Goal: Task Accomplishment & Management: Use online tool/utility

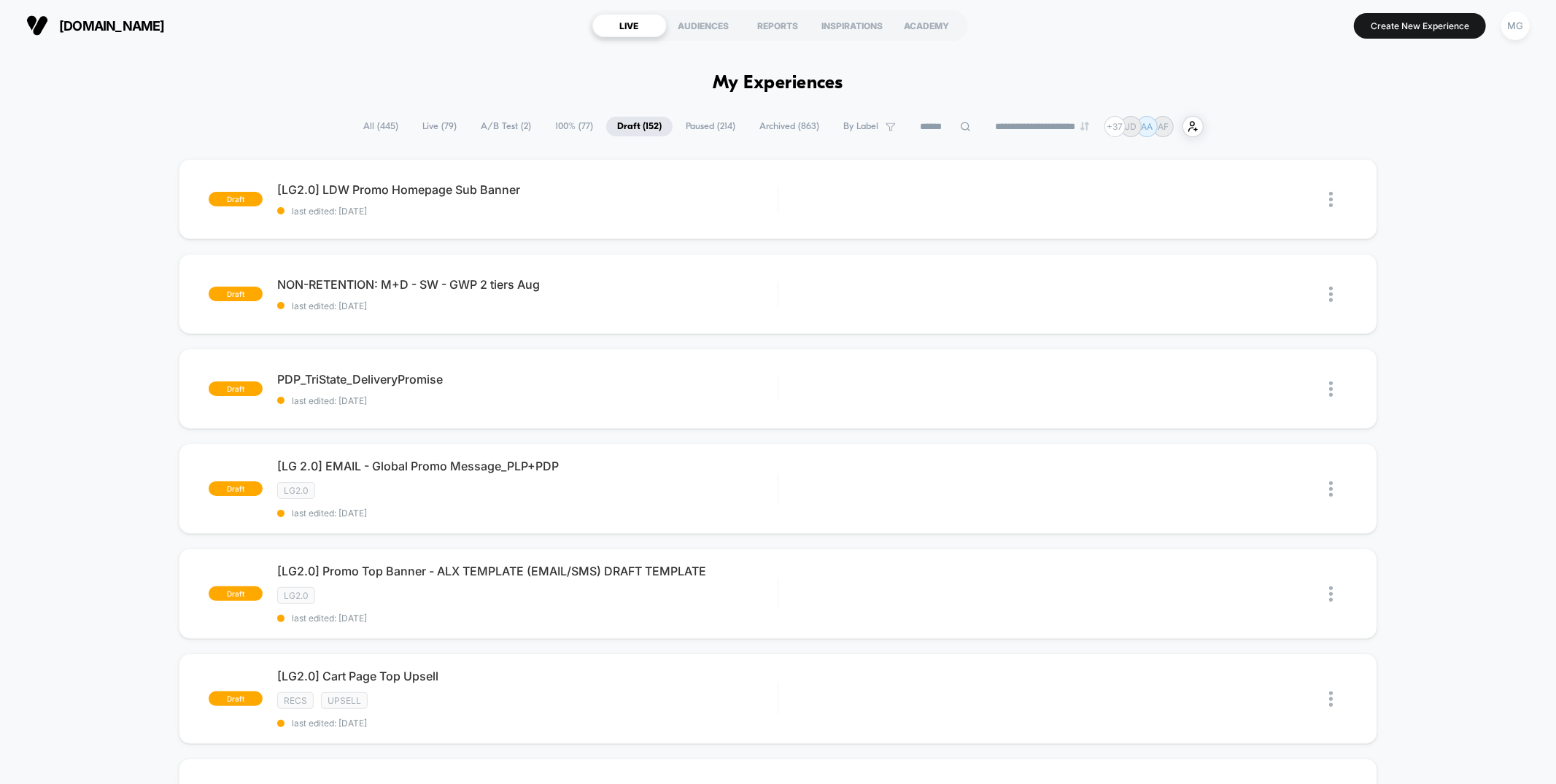
click at [520, 125] on span "A/B Test ( 2 )" at bounding box center [506, 126] width 72 height 19
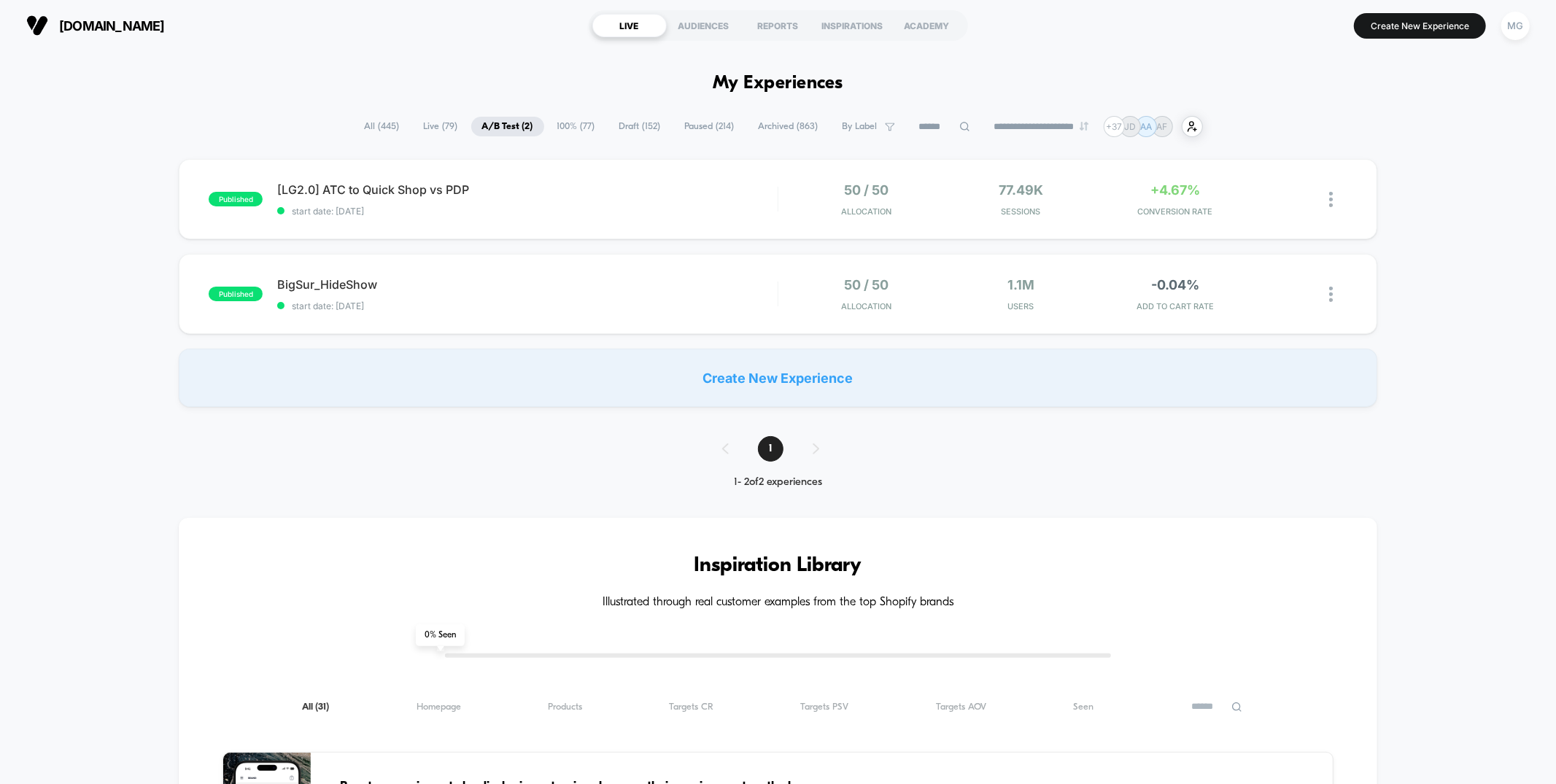
click at [577, 128] on span "100% ( 77 )" at bounding box center [577, 126] width 60 height 19
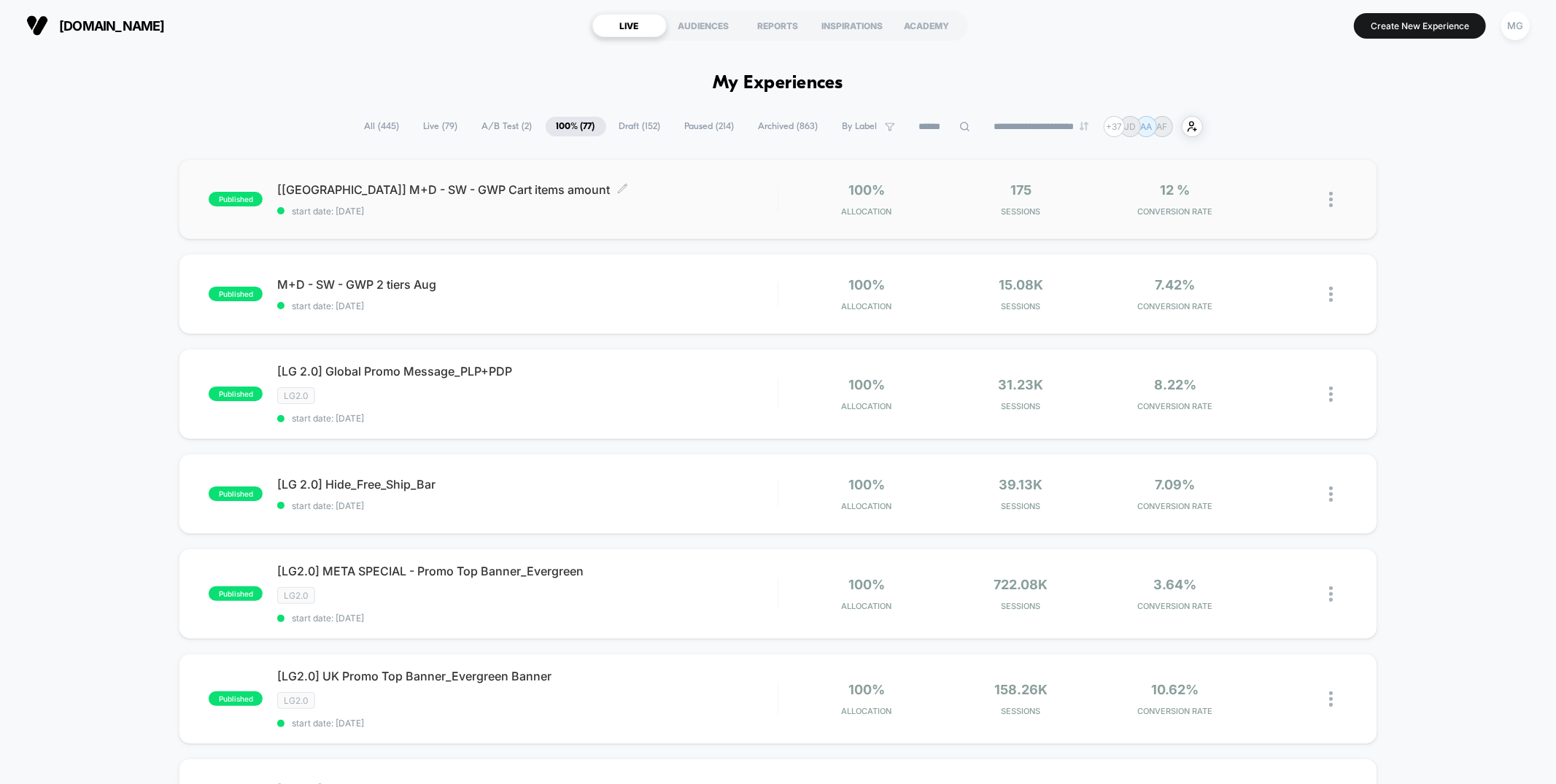
click at [583, 203] on div "[UK] M+D - SW - GWP Cart items amount Click to edit experience details Click to…" at bounding box center [528, 199] width 500 height 35
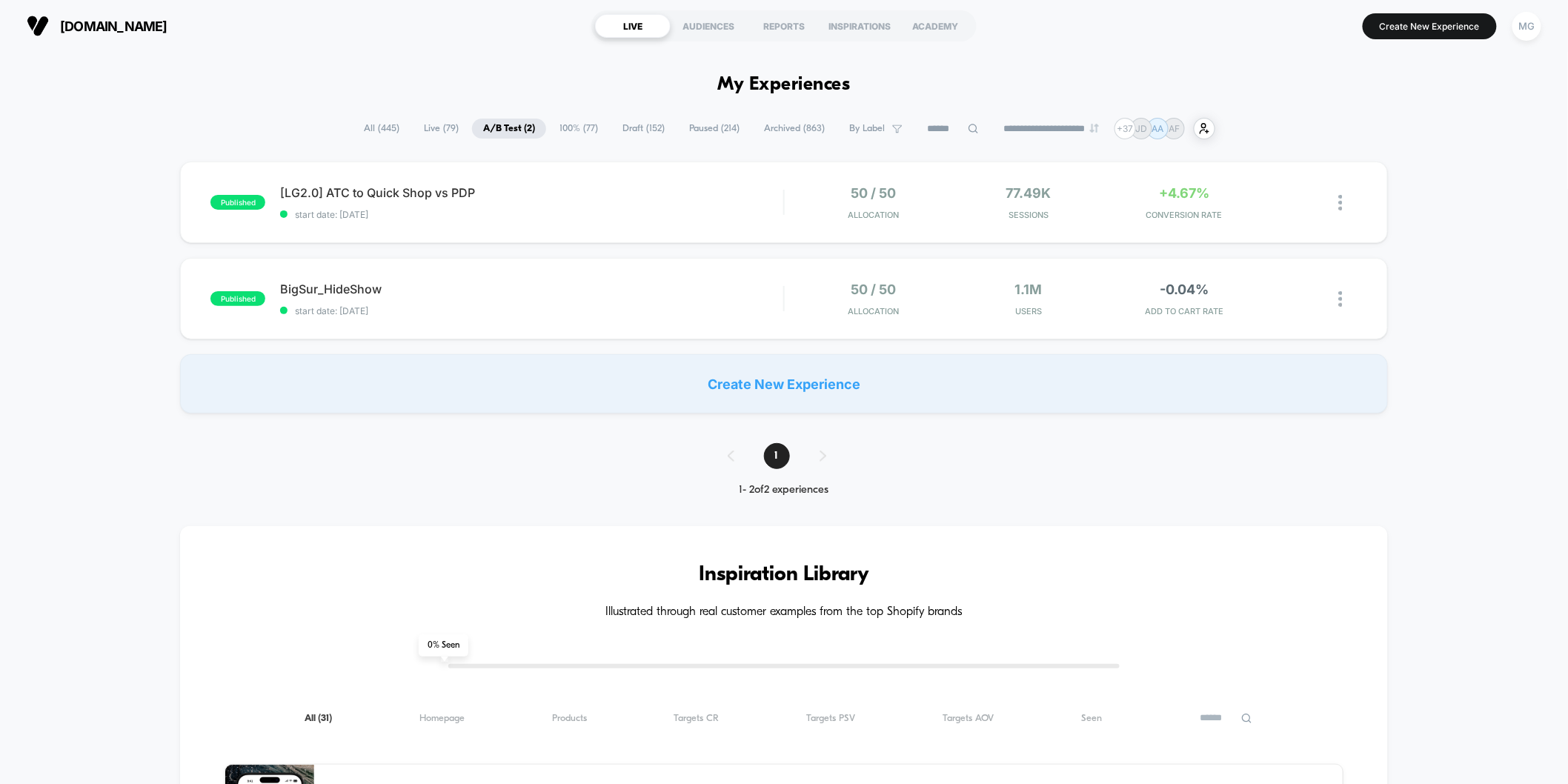
click at [630, 131] on span "Draft ( 152 )" at bounding box center [644, 128] width 65 height 20
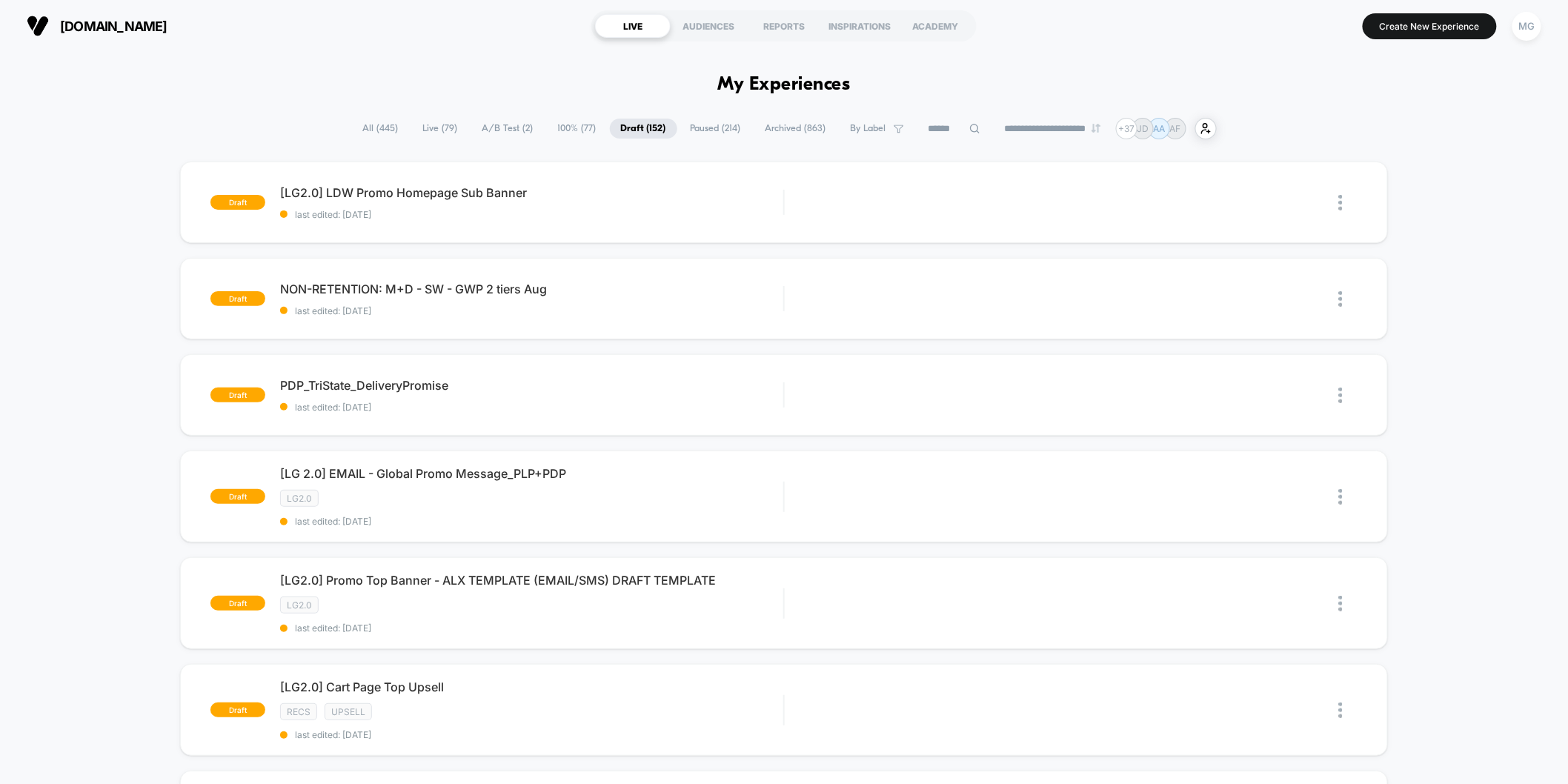
click at [563, 131] on span "100% ( 77 )" at bounding box center [577, 128] width 60 height 20
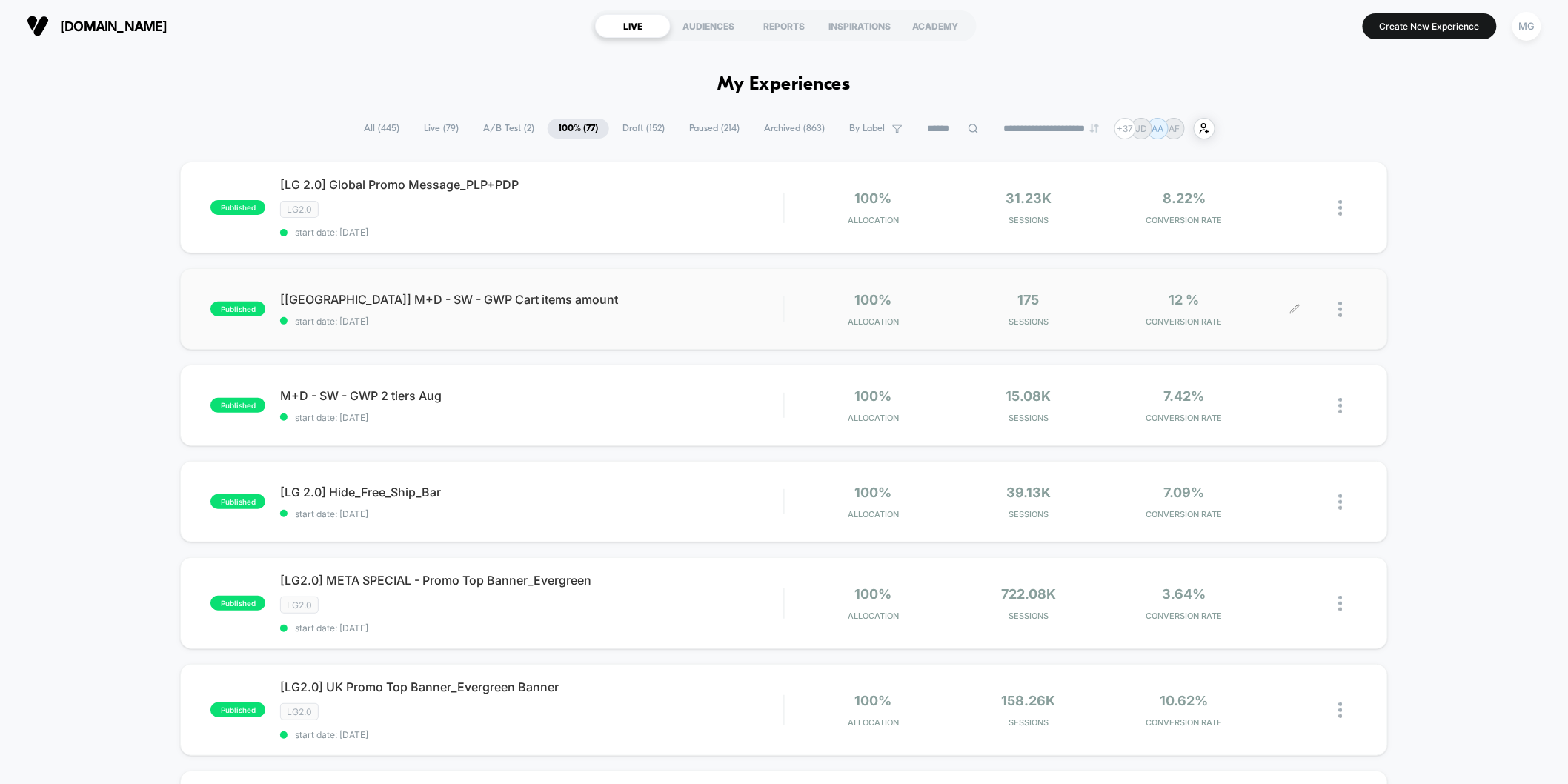
click at [1294, 305] on icon at bounding box center [1295, 310] width 11 height 11
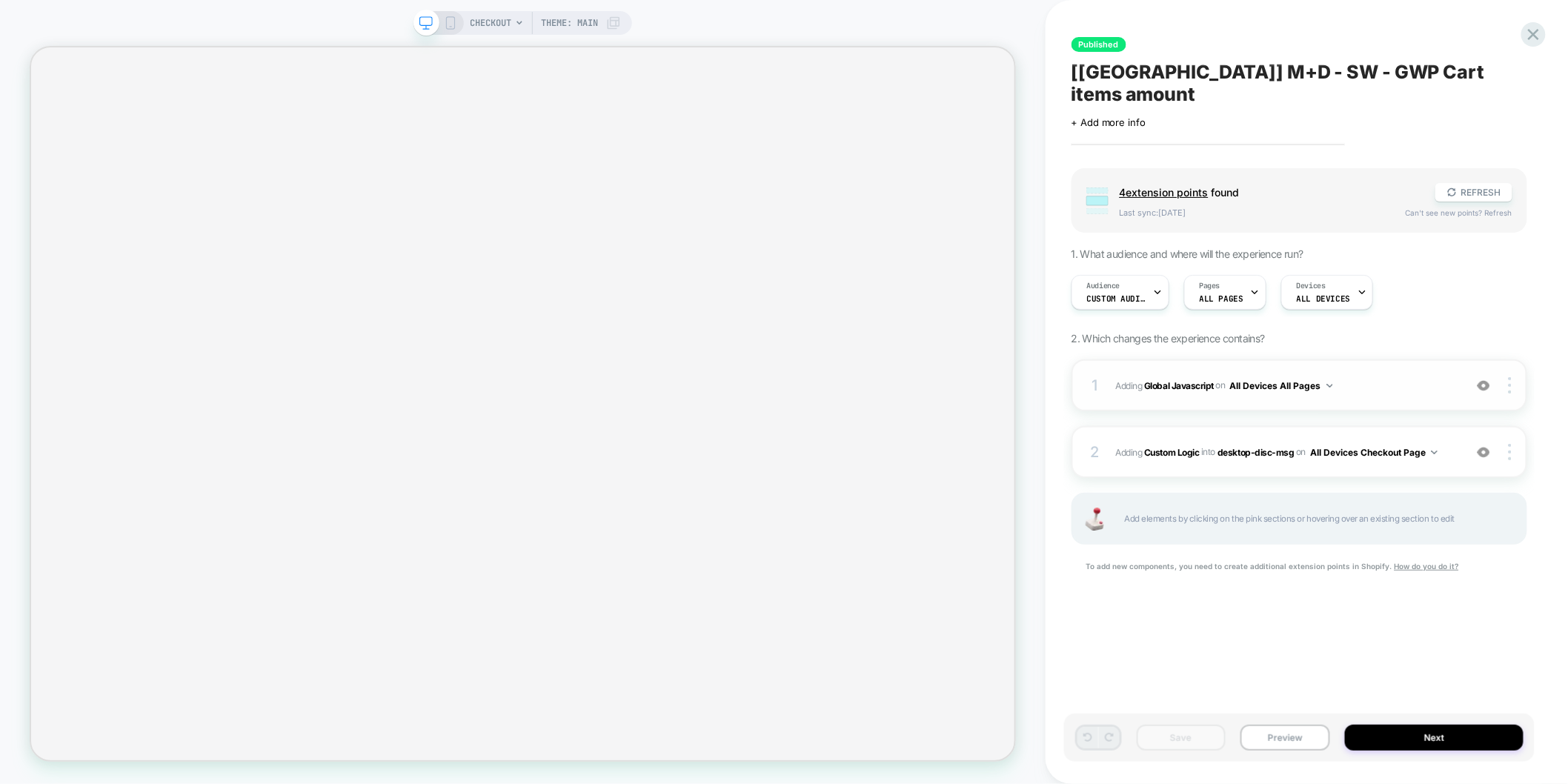
click at [1356, 376] on span "Adding Global Javascript on All Devices All Pages" at bounding box center [1286, 385] width 341 height 19
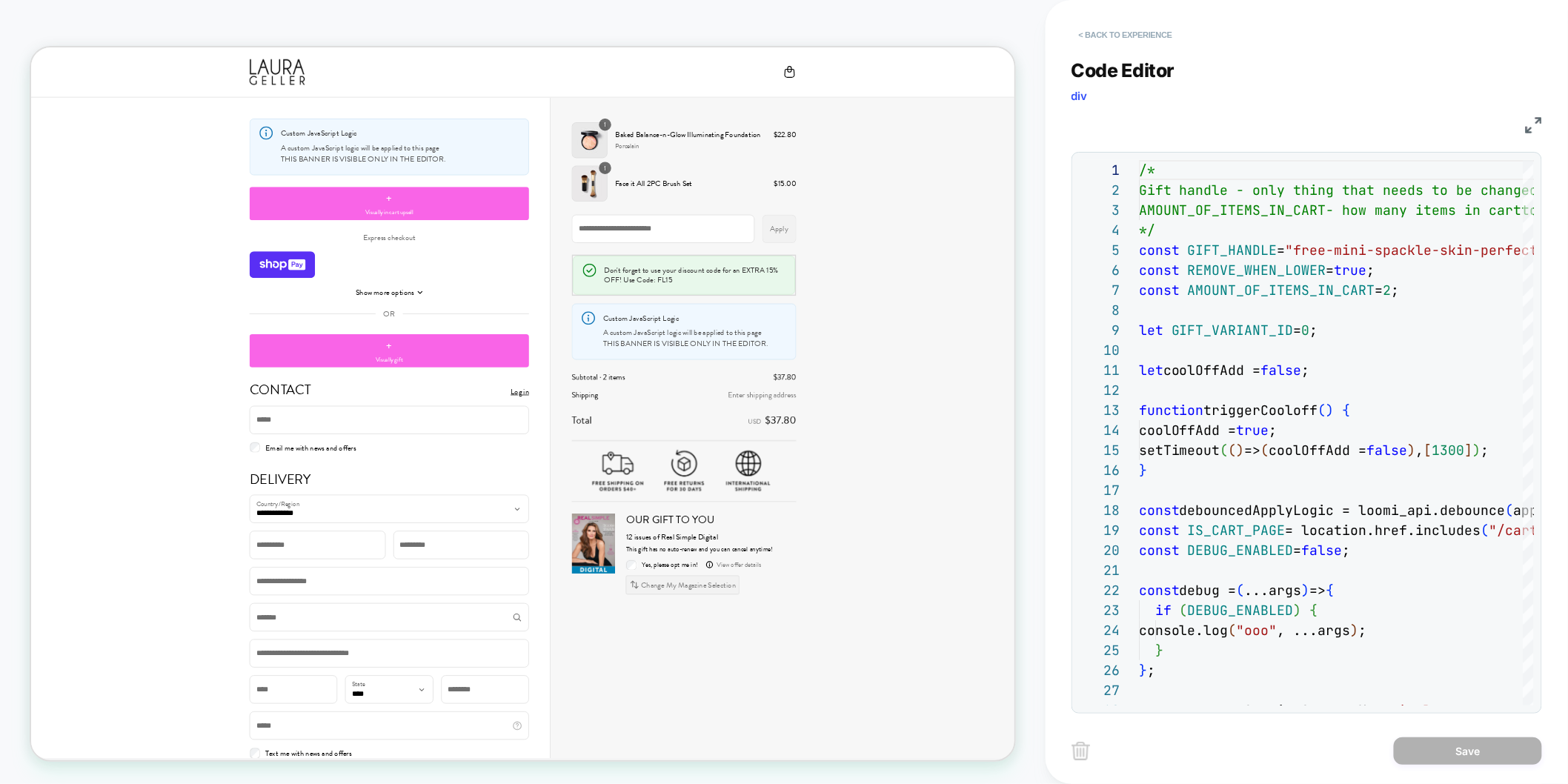
click at [1148, 33] on button "< Back to experience" at bounding box center [1125, 34] width 108 height 24
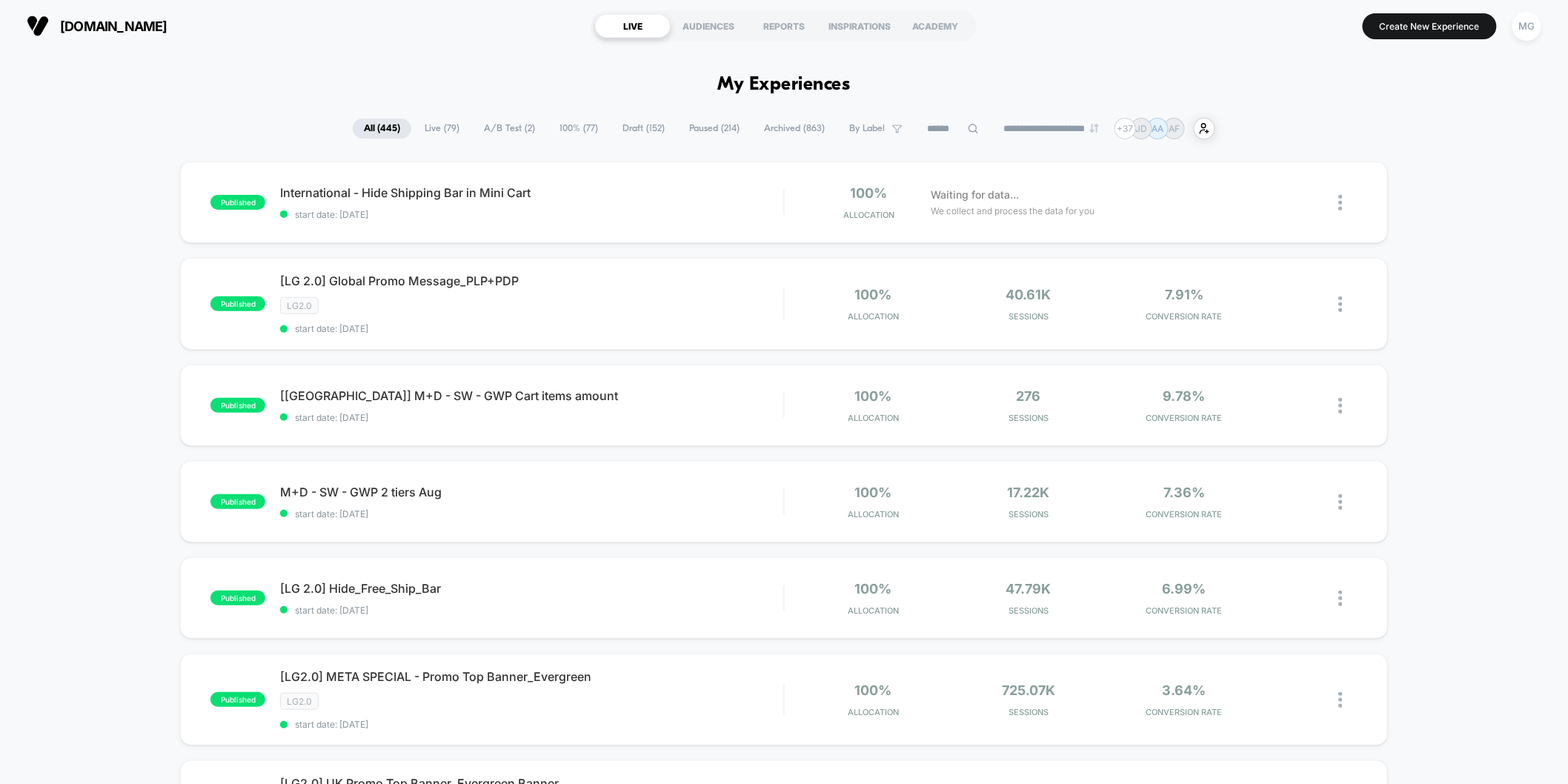
click at [501, 127] on span "A/B Test ( 2 )" at bounding box center [510, 128] width 74 height 20
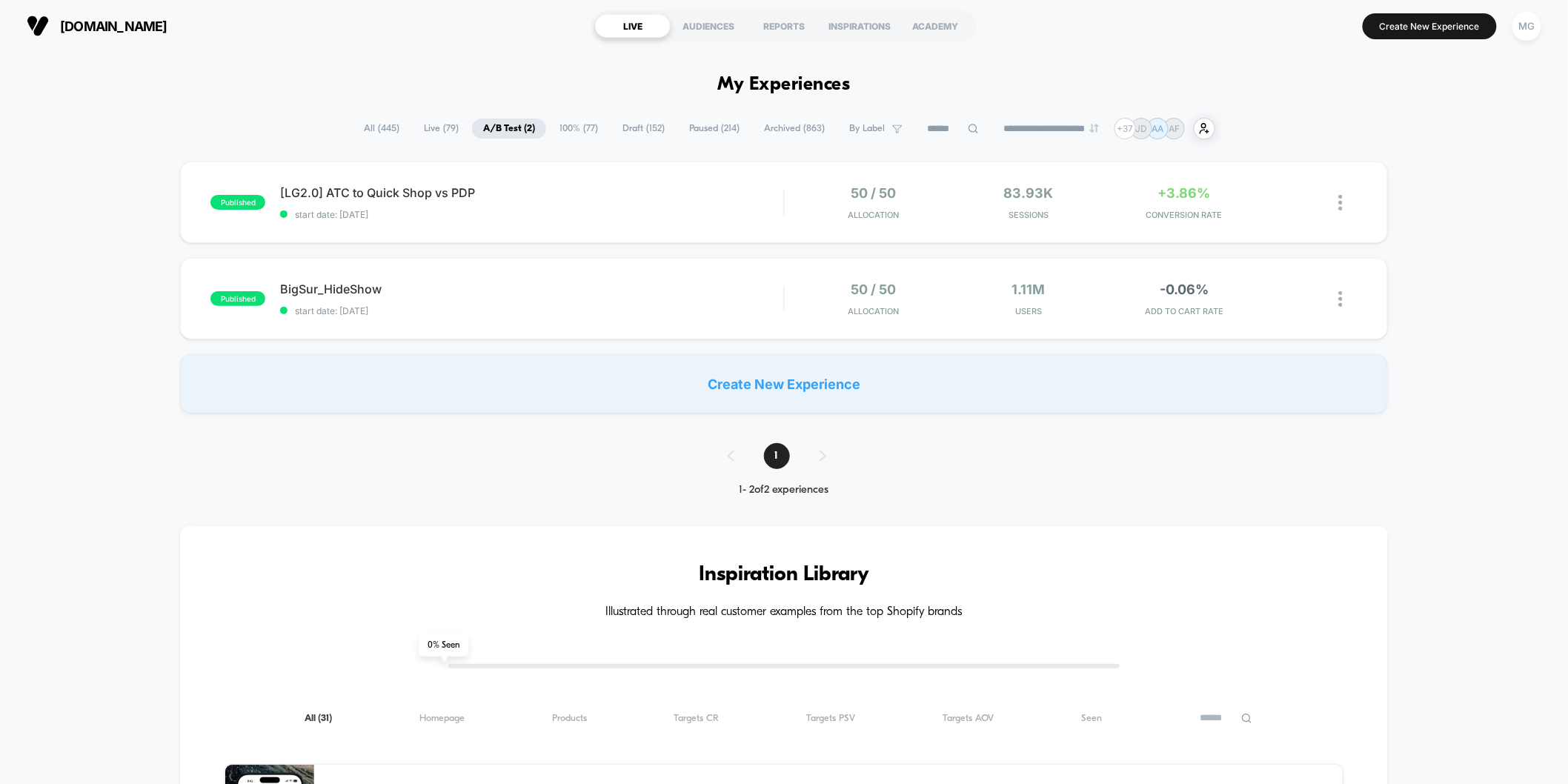
click at [553, 122] on span "100% ( 77 )" at bounding box center [578, 128] width 60 height 20
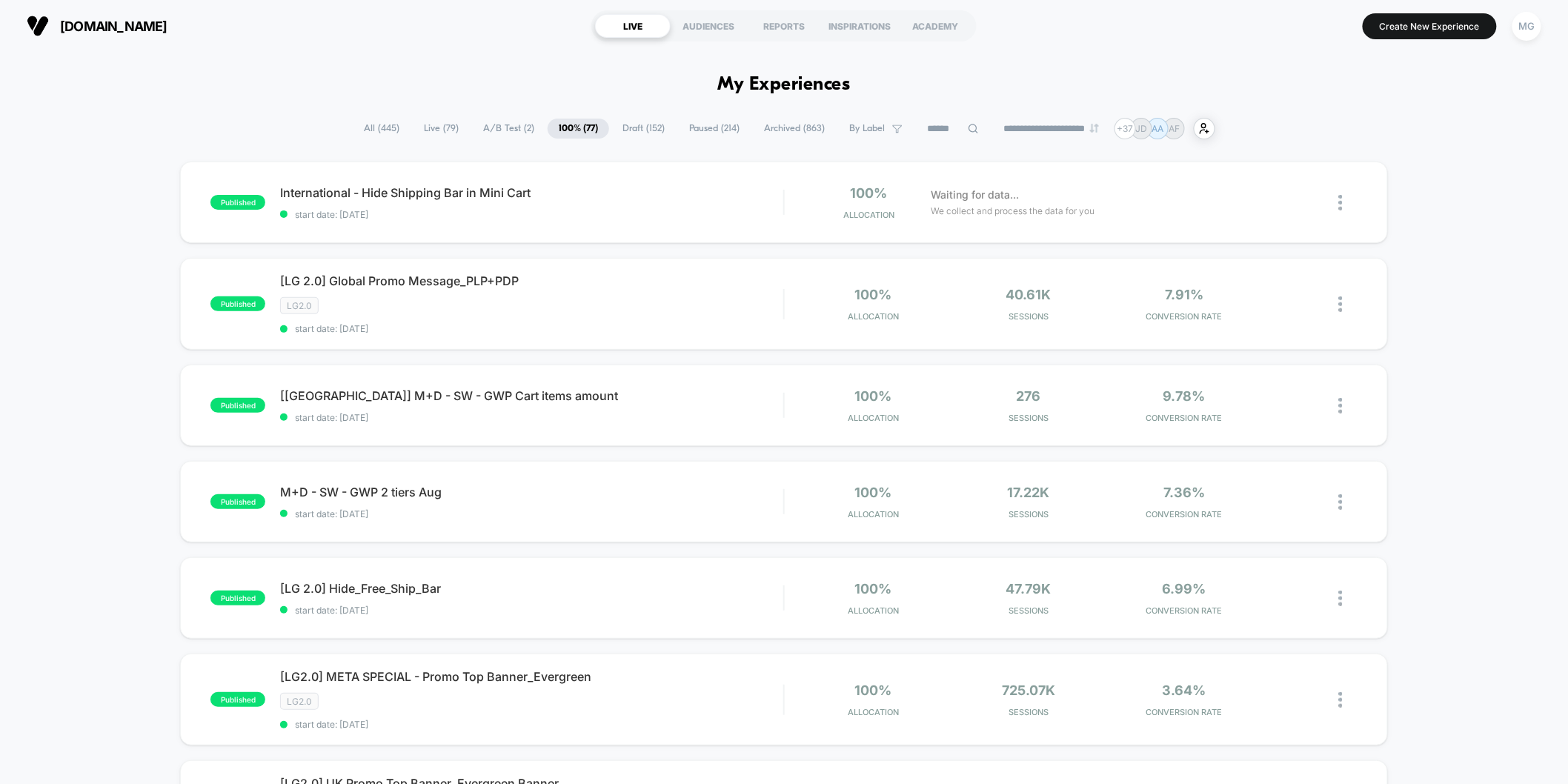
scroll to position [4, 0]
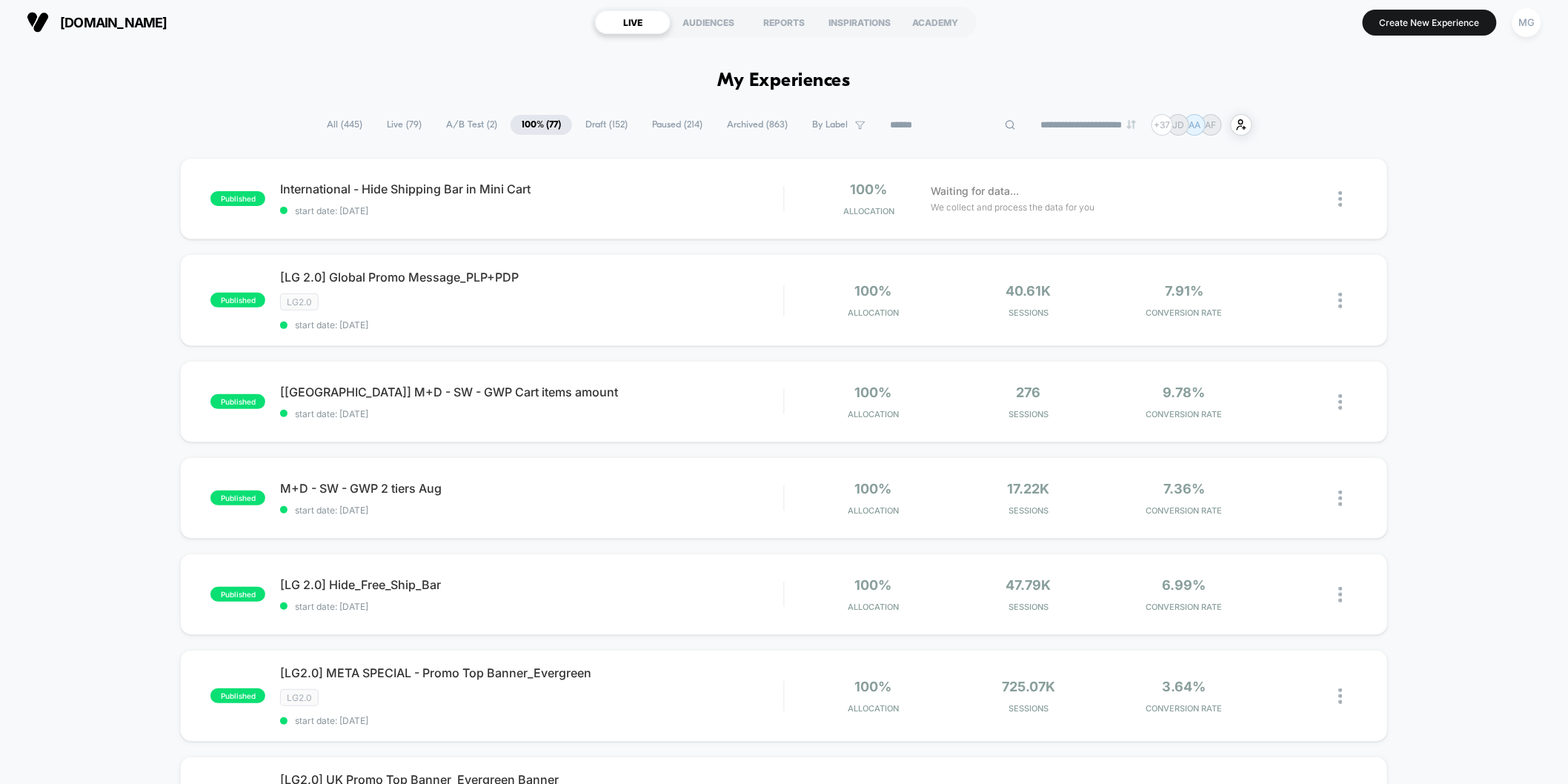
click at [920, 122] on input at bounding box center [952, 125] width 148 height 18
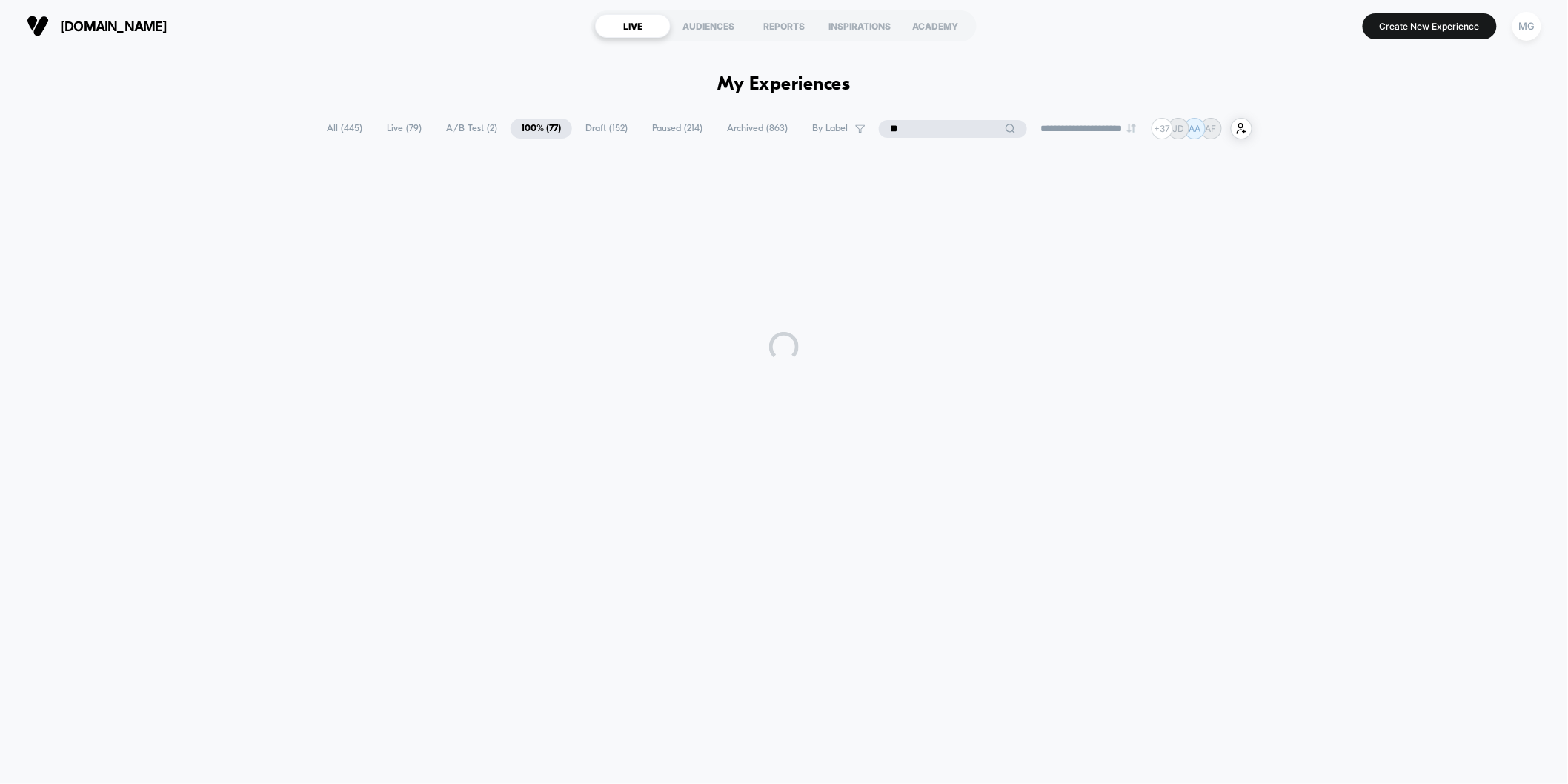
type input "*"
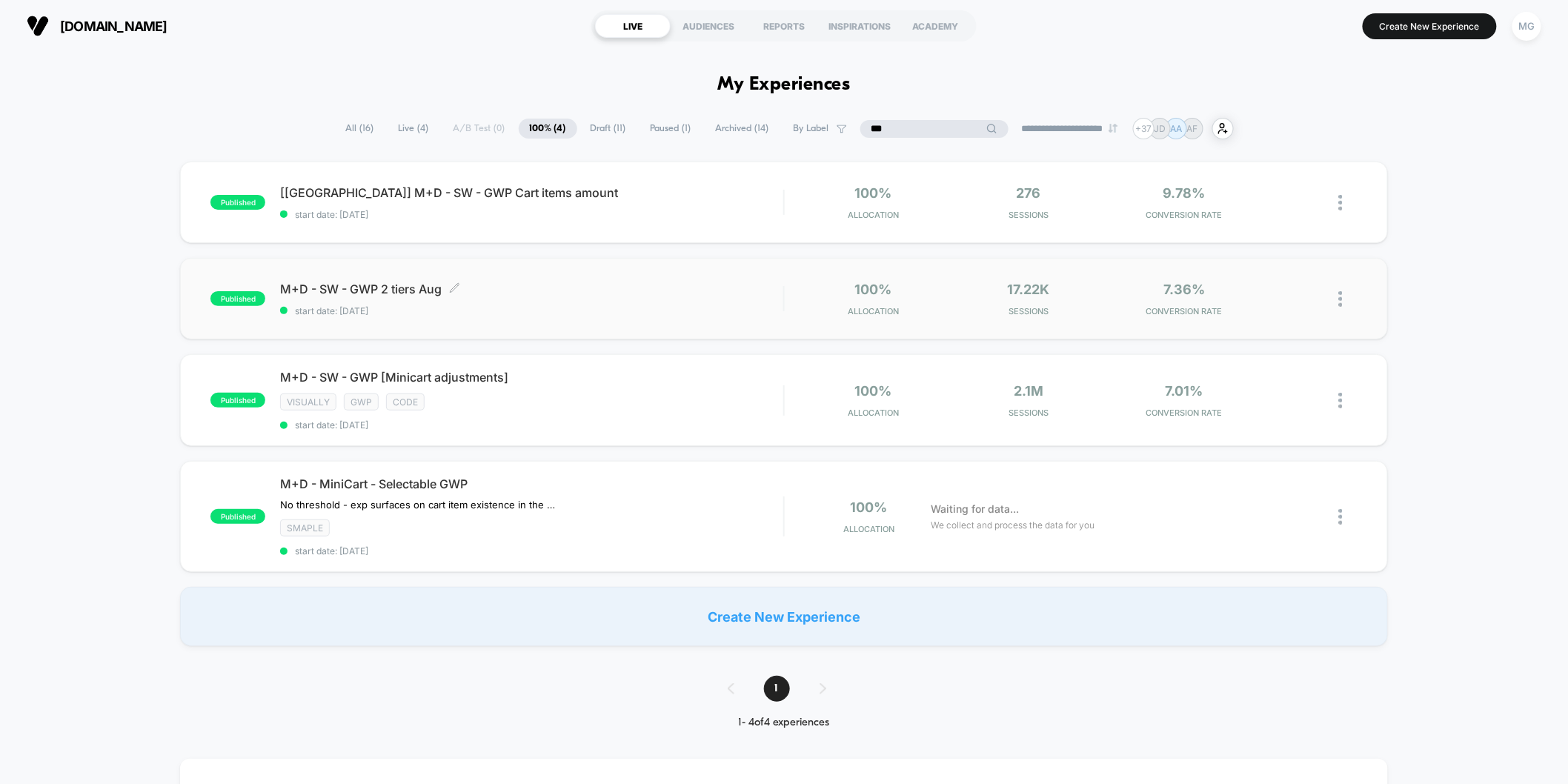
type input "***"
click at [611, 282] on span "M+D - SW - GWP 2 tiers Aug Click to edit experience details" at bounding box center [532, 289] width 503 height 15
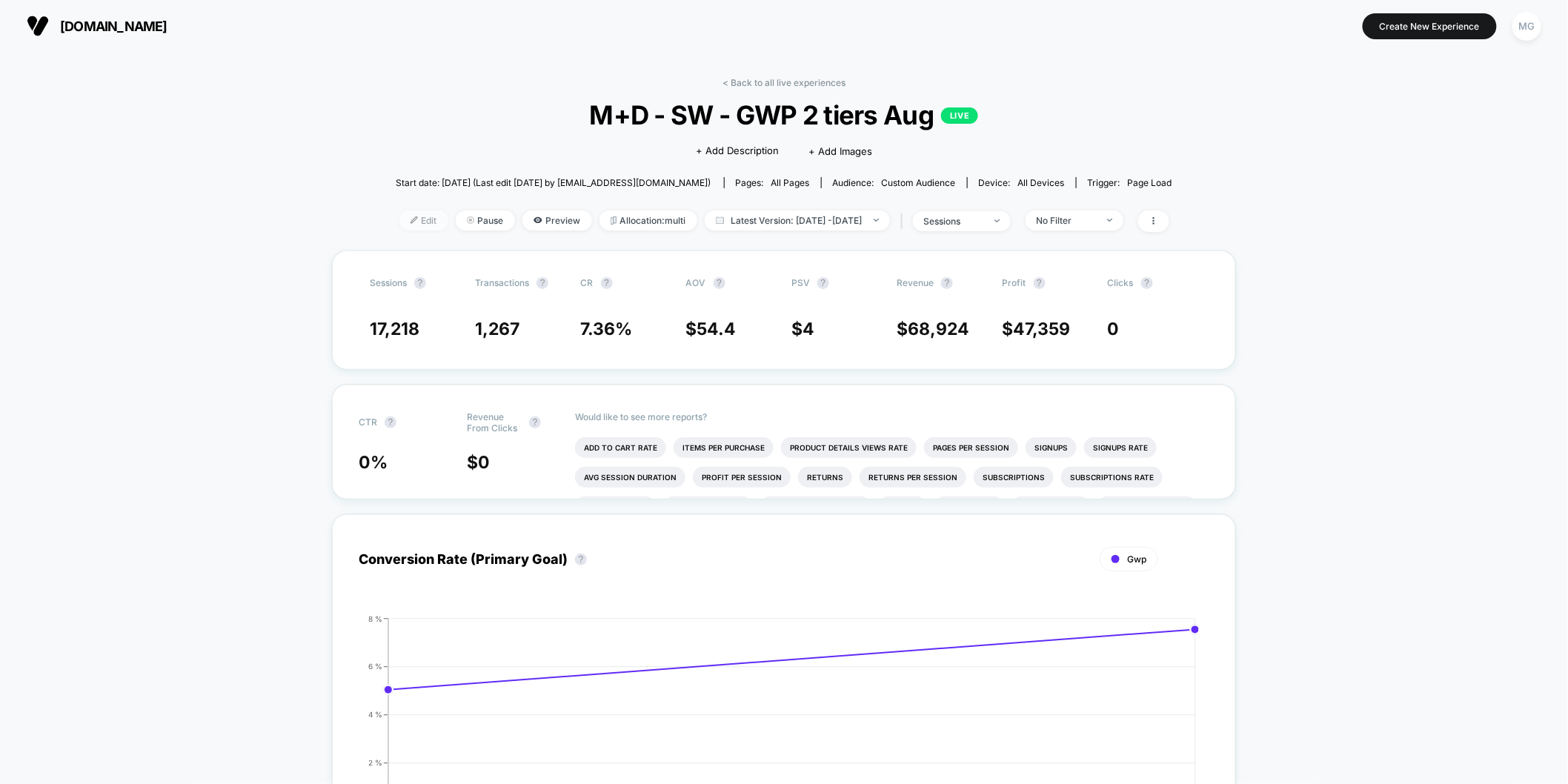
click at [408, 219] on span "Edit" at bounding box center [424, 220] width 49 height 20
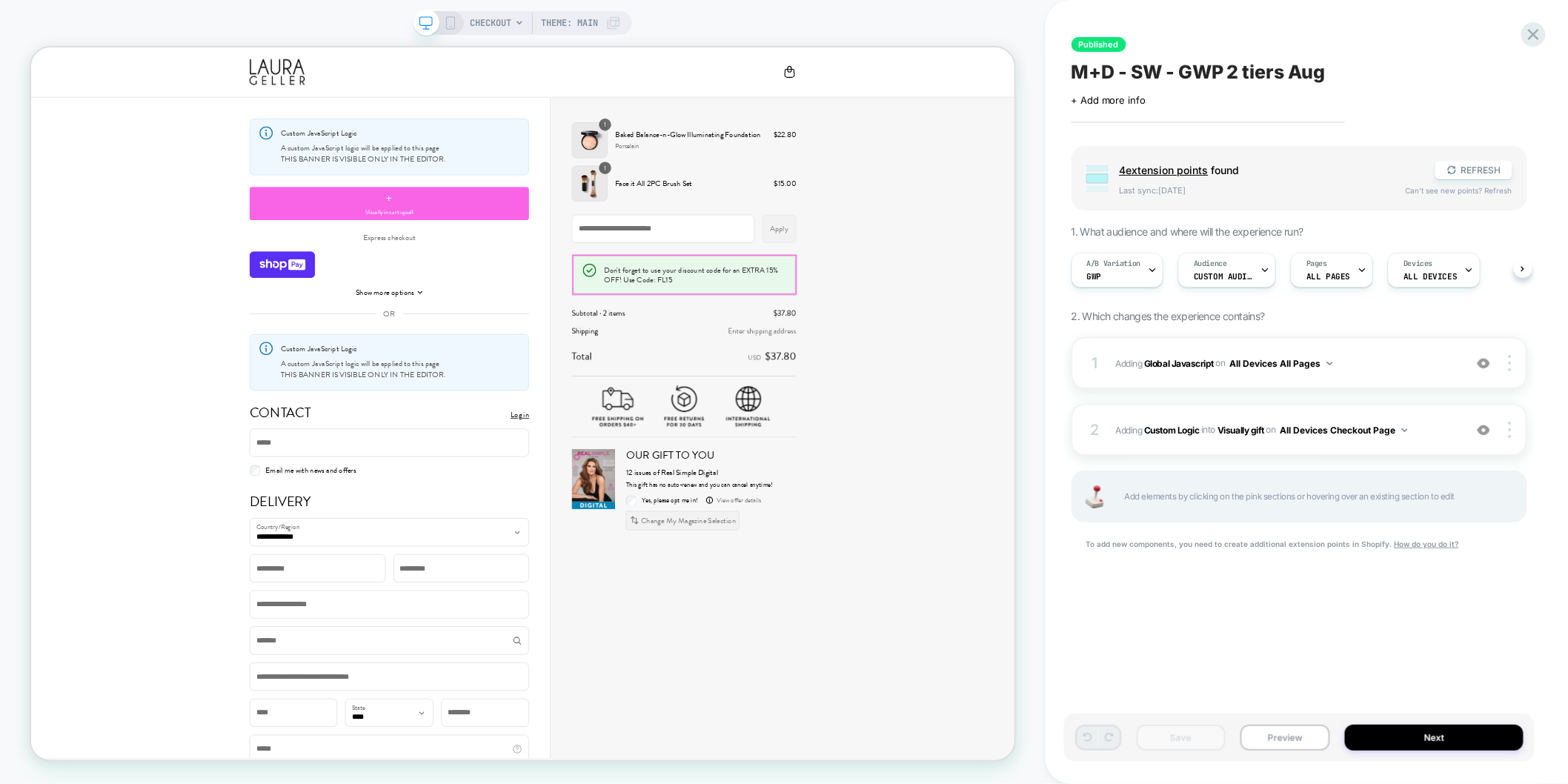
scroll to position [0, 1]
click at [1116, 277] on div "A/B Variation Gwp" at bounding box center [1113, 270] width 84 height 33
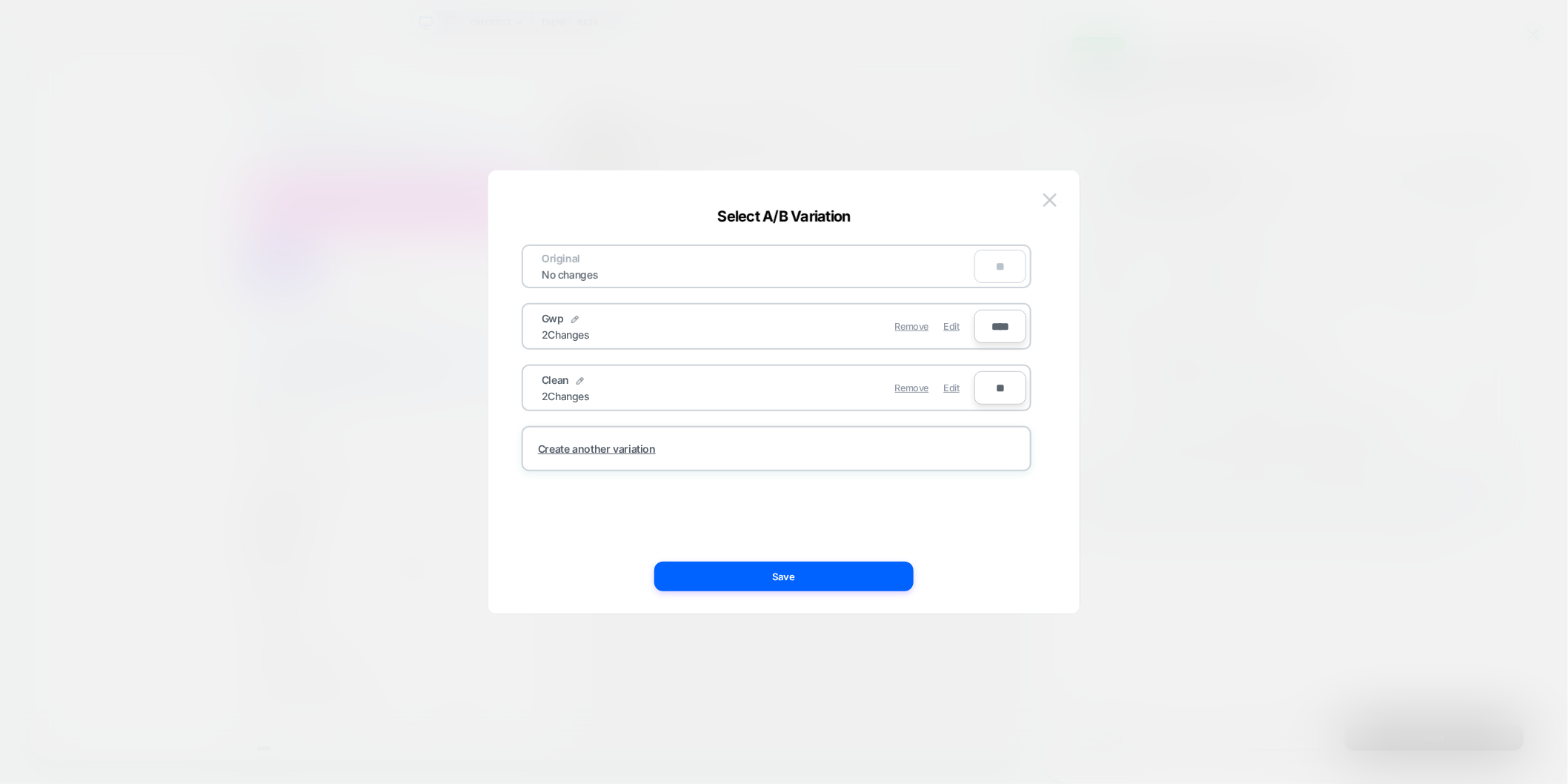
click at [1060, 203] on div "Select A/B Variation Original No changes ** Gwp 2 Changes Remove Edit **** Clea…" at bounding box center [784, 399] width 591 height 428
click at [1054, 198] on img at bounding box center [1050, 199] width 13 height 12
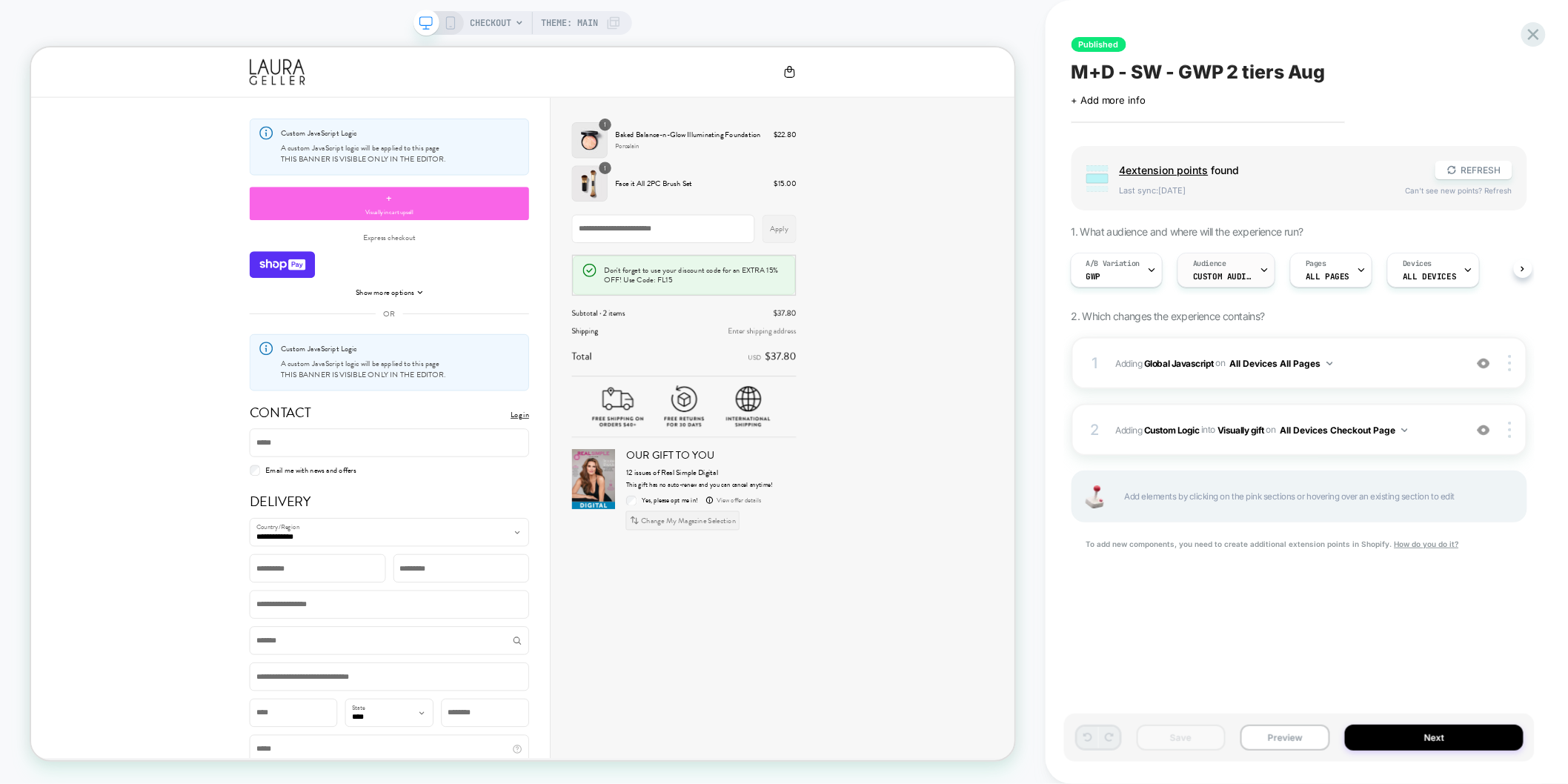
click at [1236, 274] on span "Custom Audience" at bounding box center [1223, 276] width 60 height 11
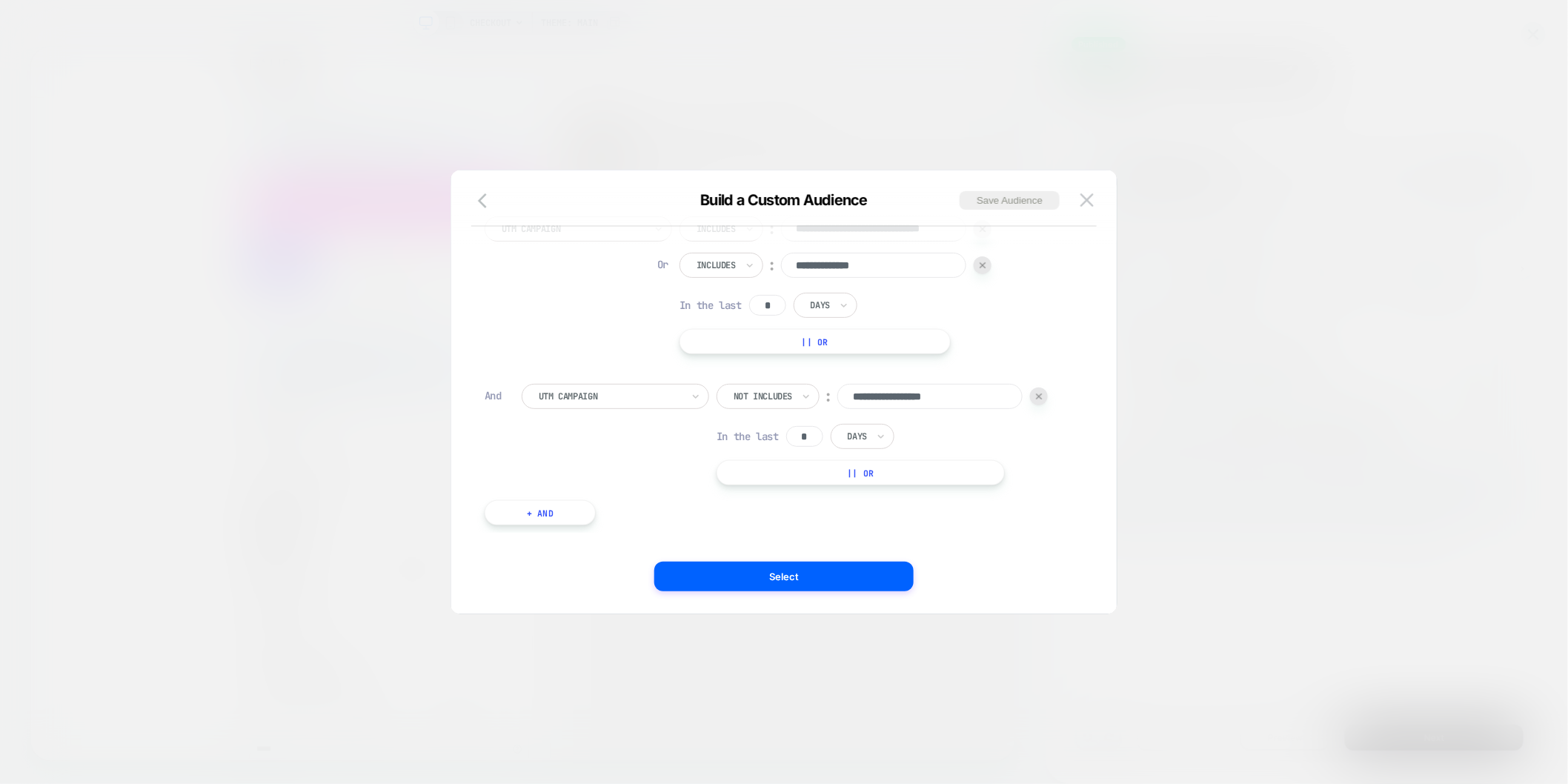
scroll to position [0, 0]
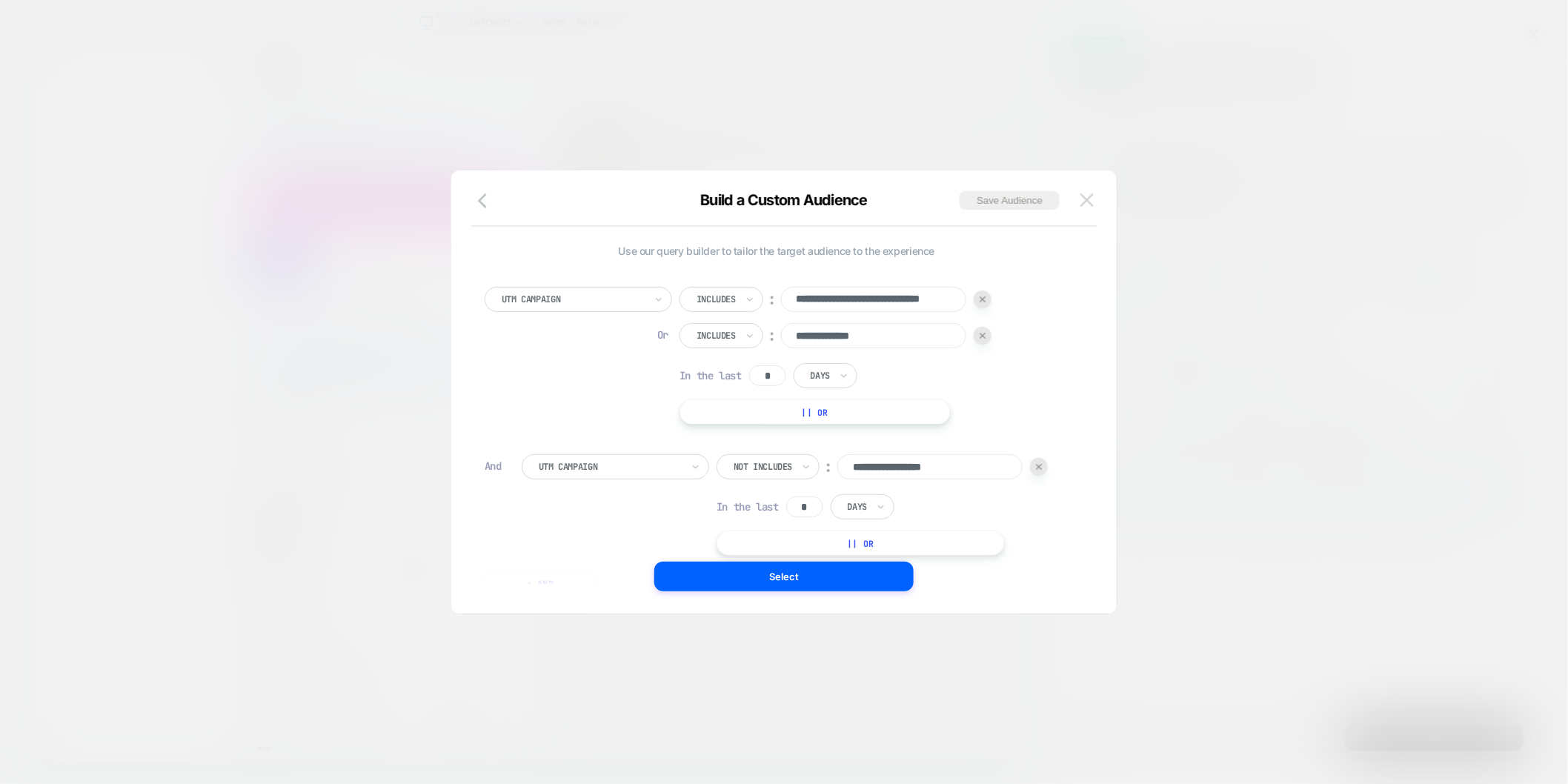
click at [1084, 196] on img at bounding box center [1087, 199] width 13 height 12
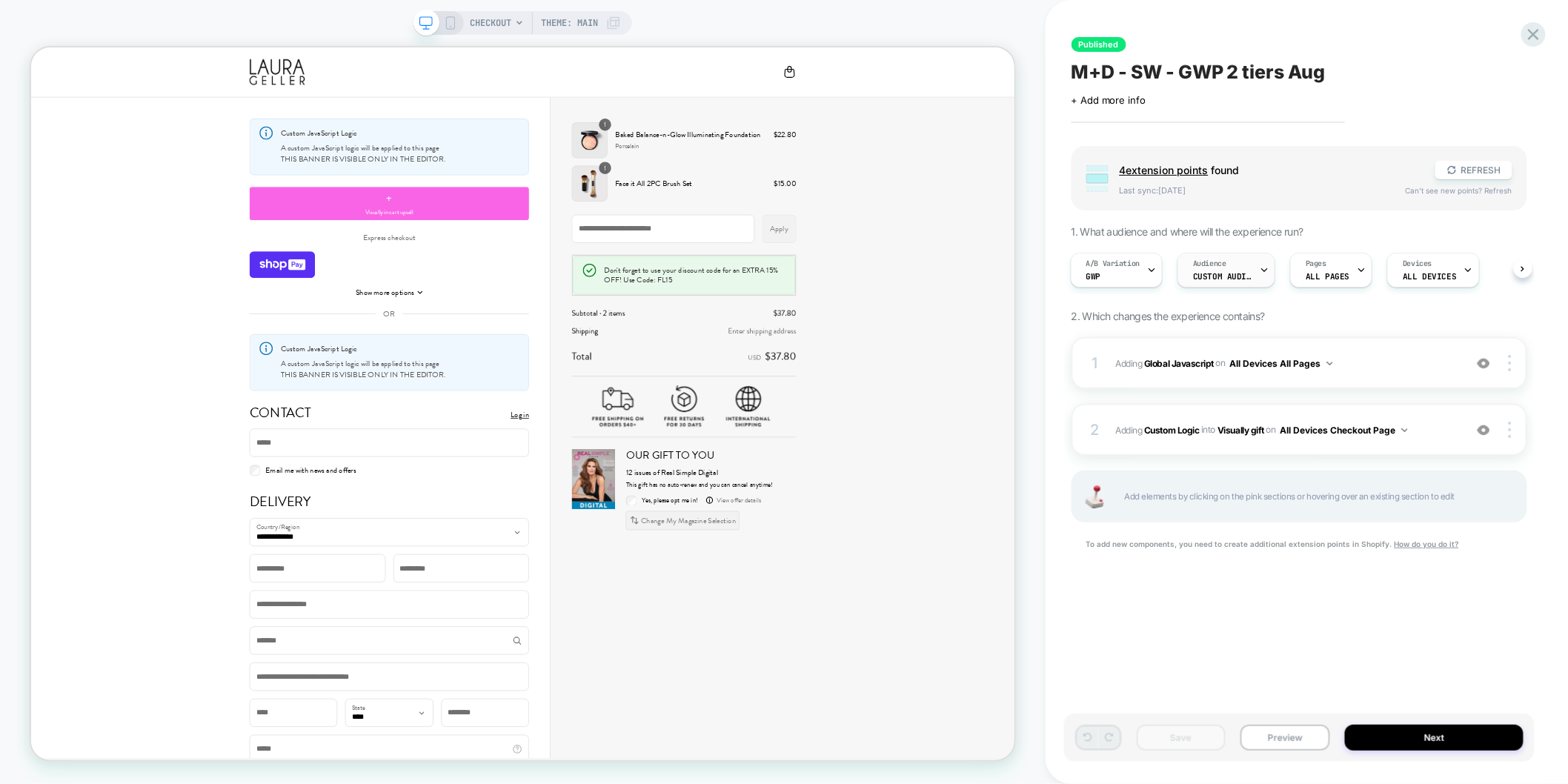
click at [1203, 265] on span "Audience" at bounding box center [1209, 264] width 33 height 11
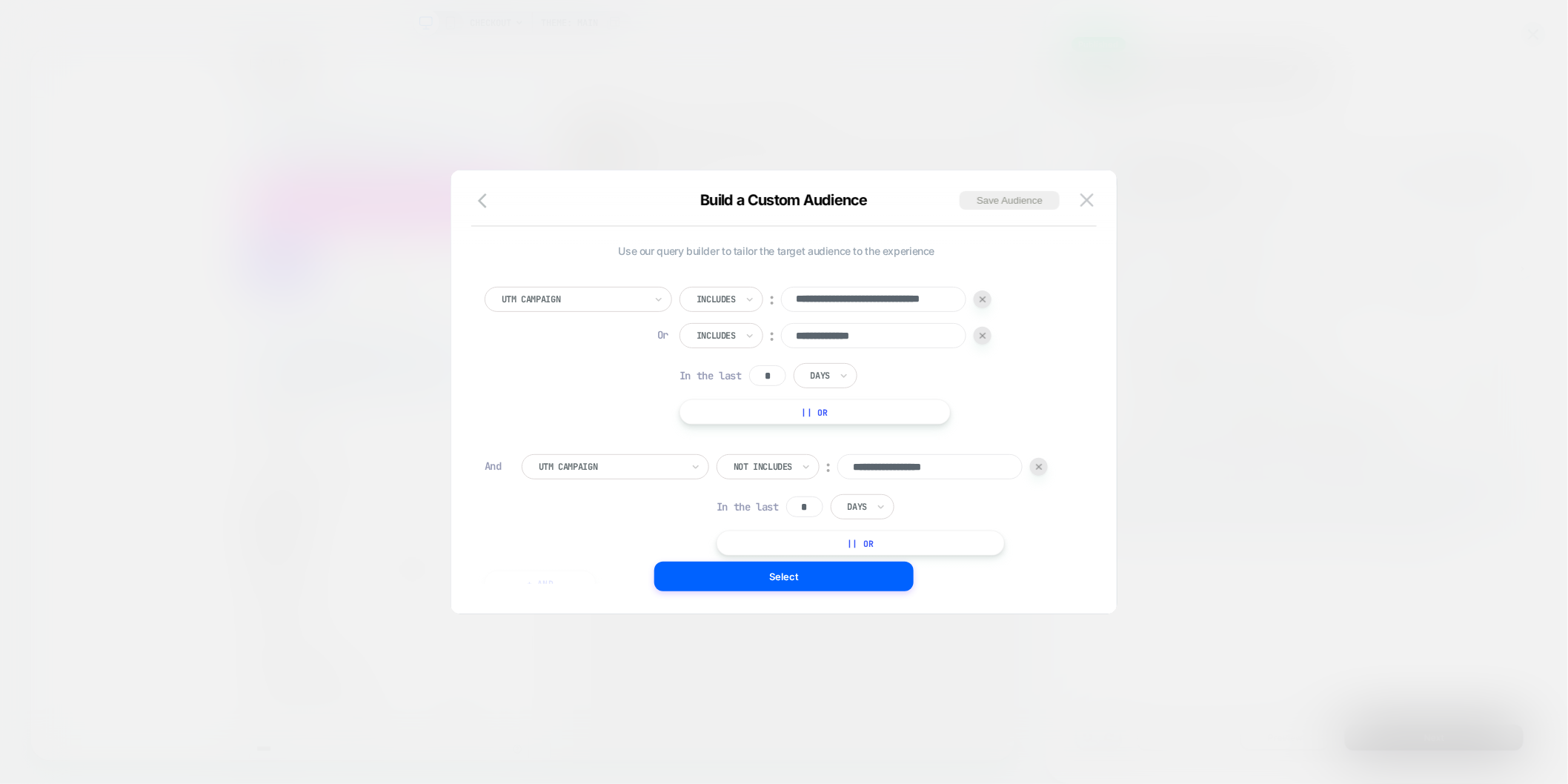
scroll to position [15, 0]
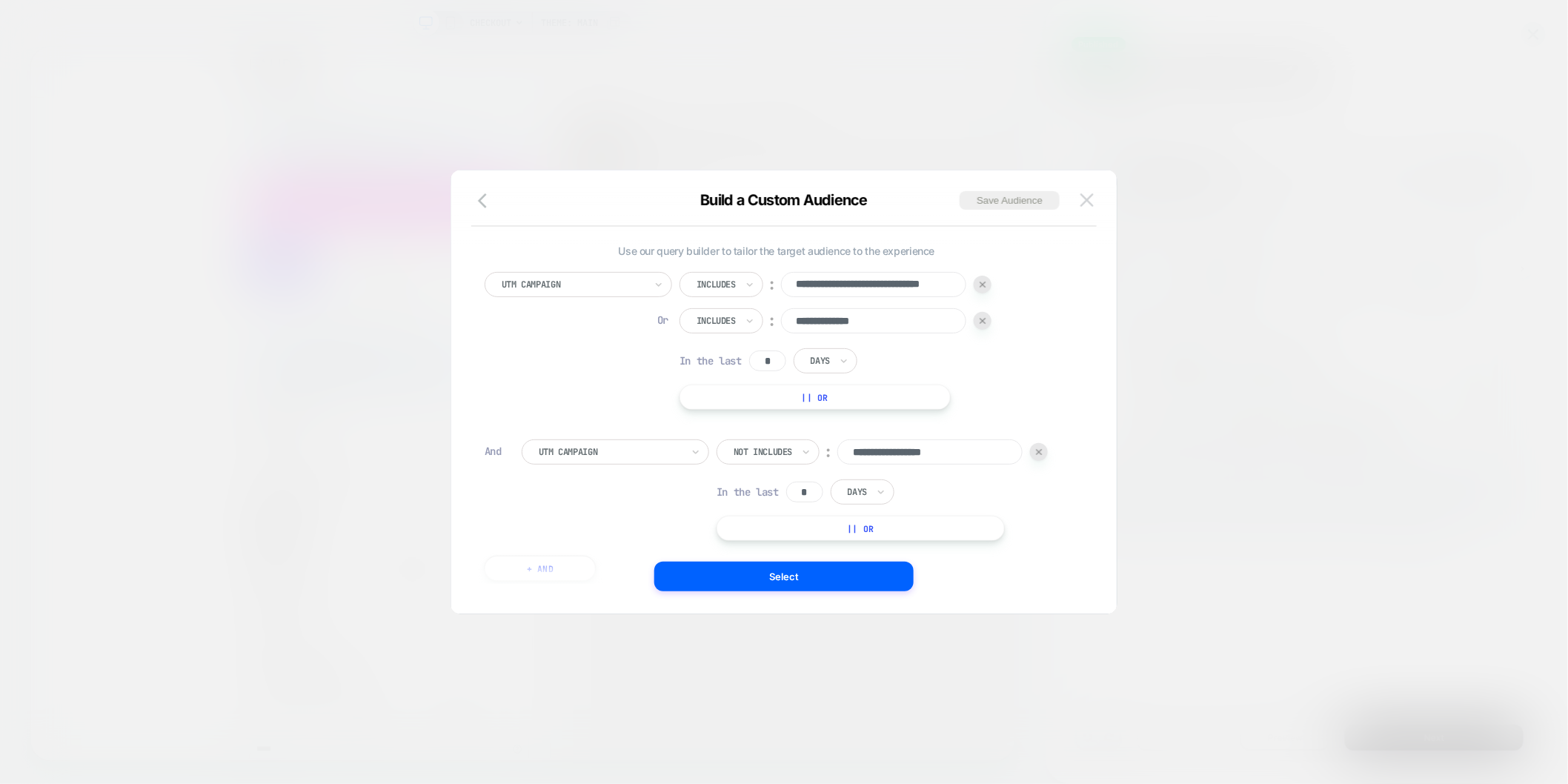
click at [1085, 200] on img at bounding box center [1087, 199] width 13 height 12
